Goal: Check status: Check status

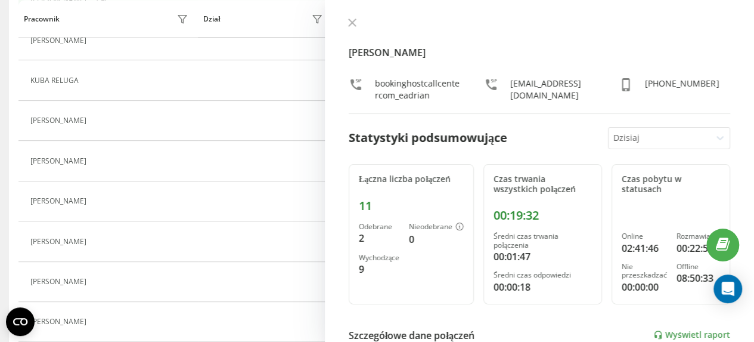
scroll to position [251, 0]
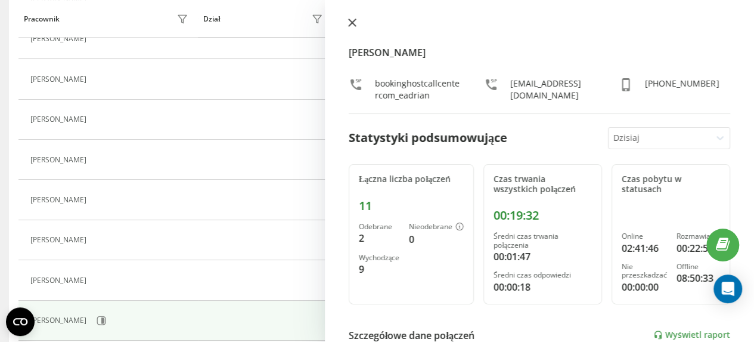
click at [352, 23] on icon at bounding box center [352, 22] width 7 height 7
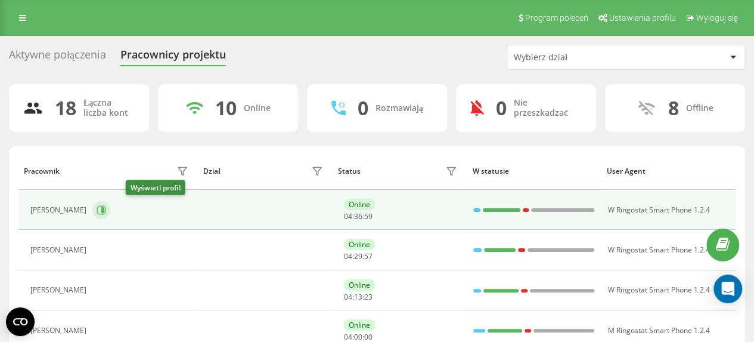
click at [106, 208] on icon at bounding box center [102, 210] width 10 height 10
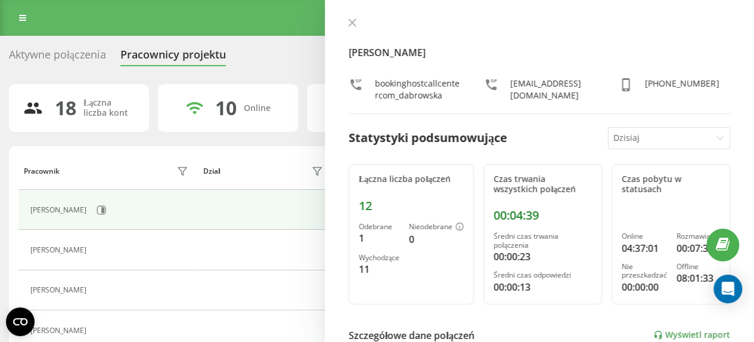
scroll to position [60, 0]
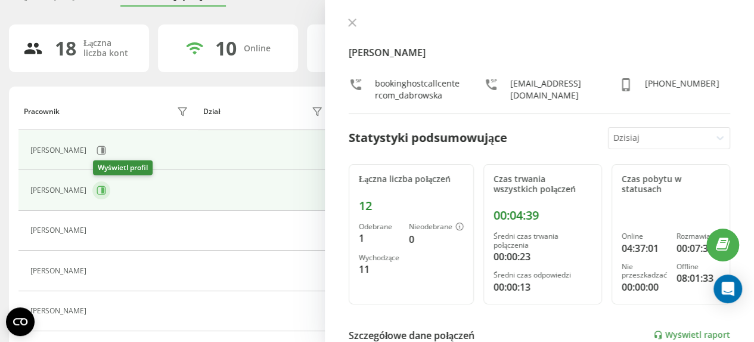
click at [104, 190] on icon at bounding box center [102, 190] width 3 height 6
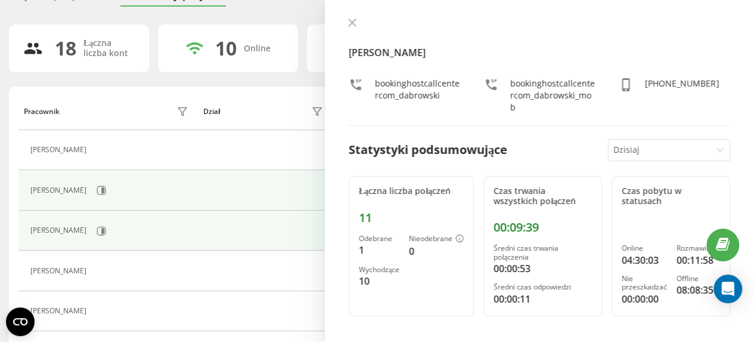
scroll to position [119, 0]
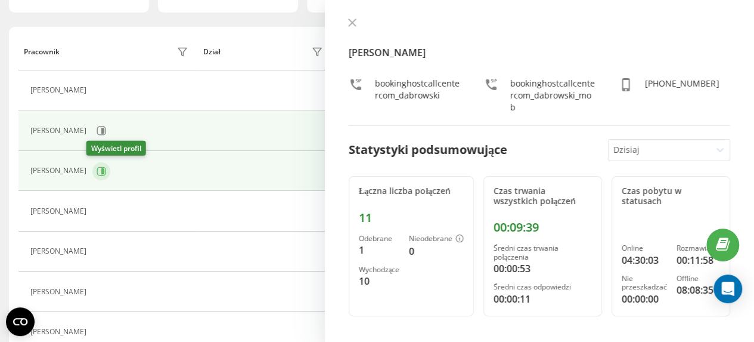
click at [99, 171] on icon at bounding box center [101, 170] width 9 height 9
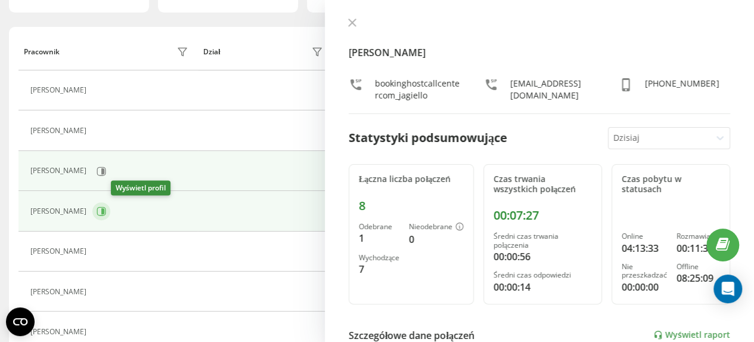
click at [104, 209] on icon at bounding box center [102, 211] width 3 height 6
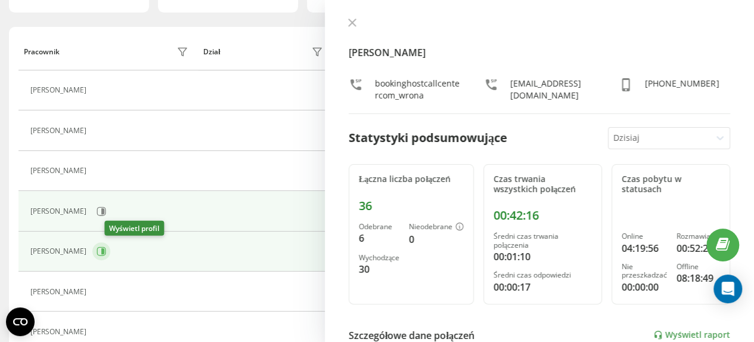
click at [106, 248] on icon at bounding box center [102, 251] width 10 height 10
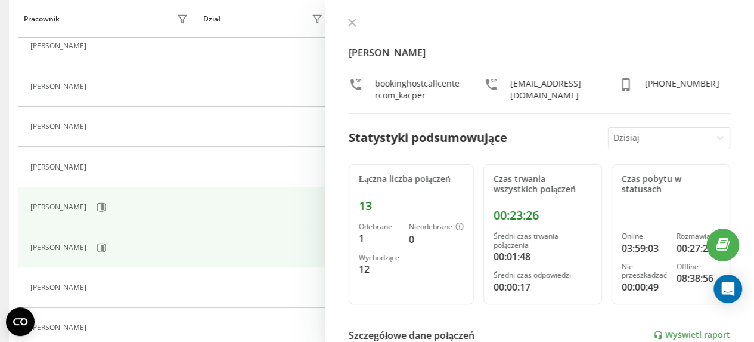
scroll to position [179, 0]
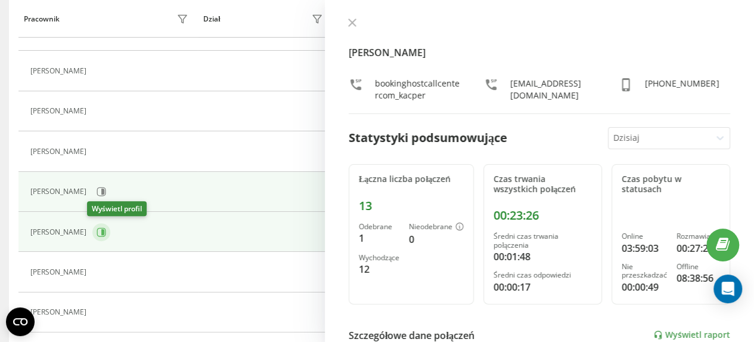
click at [101, 231] on button at bounding box center [101, 232] width 18 height 18
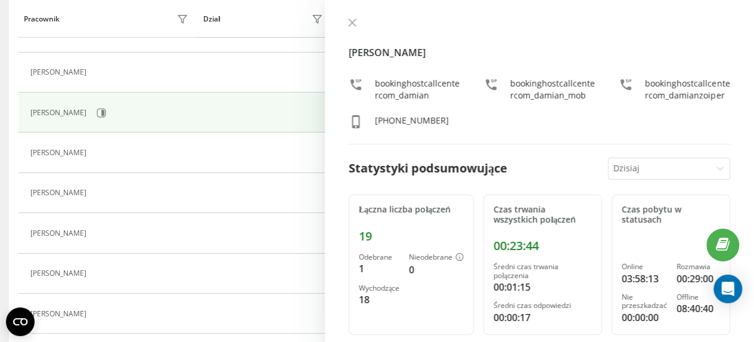
scroll to position [358, 0]
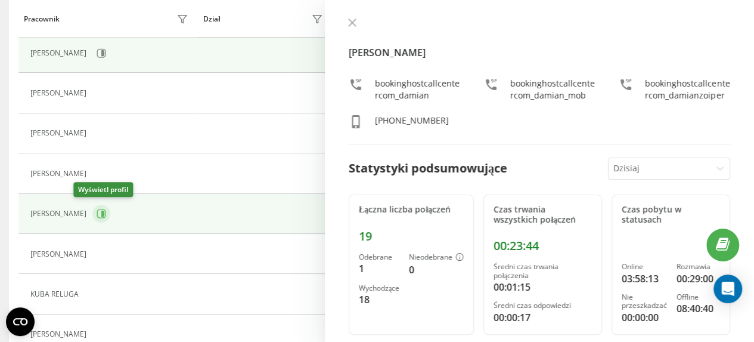
click at [101, 213] on icon at bounding box center [102, 214] width 3 height 6
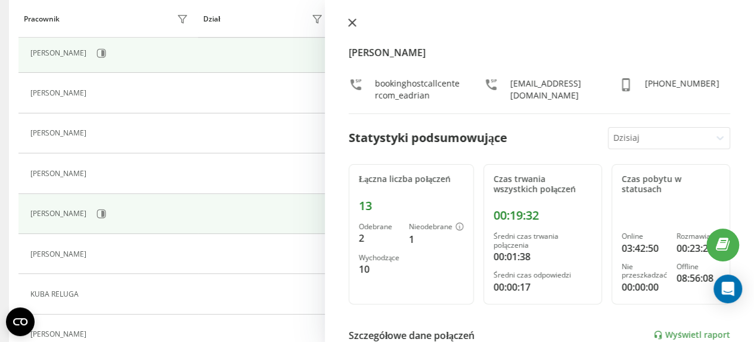
click at [353, 26] on icon at bounding box center [352, 22] width 8 height 8
